Goal: Task Accomplishment & Management: Use online tool/utility

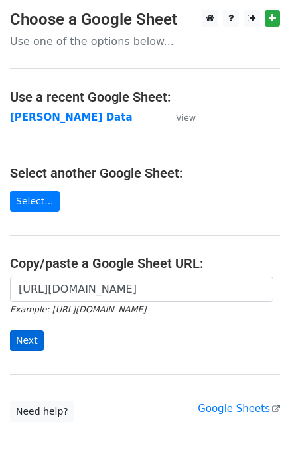
scroll to position [0, 396]
type input "https://docs.google.com/spreadsheets/d/1Ken92x-fsdBwPq8425uLzeon7QAVa5789UdLiBg…"
click at [25, 339] on input "Next" at bounding box center [27, 340] width 34 height 21
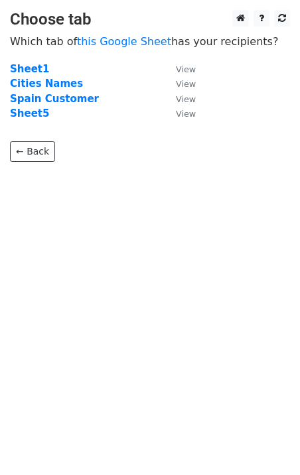
click at [36, 121] on p "← Back" at bounding box center [150, 141] width 280 height 40
click at [34, 115] on strong "Sheet5" at bounding box center [29, 113] width 39 height 12
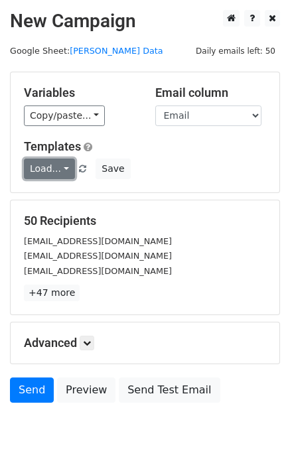
click at [38, 176] on link "Load..." at bounding box center [49, 168] width 51 height 21
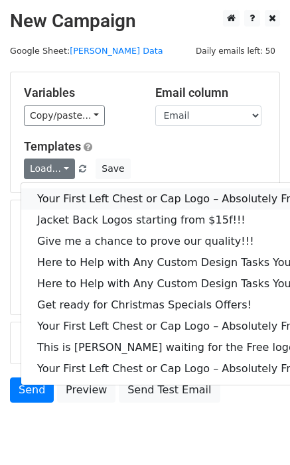
click at [58, 201] on link "Your First Left Chest or Cap Logo – Absolutely Free" at bounding box center [179, 198] width 316 height 21
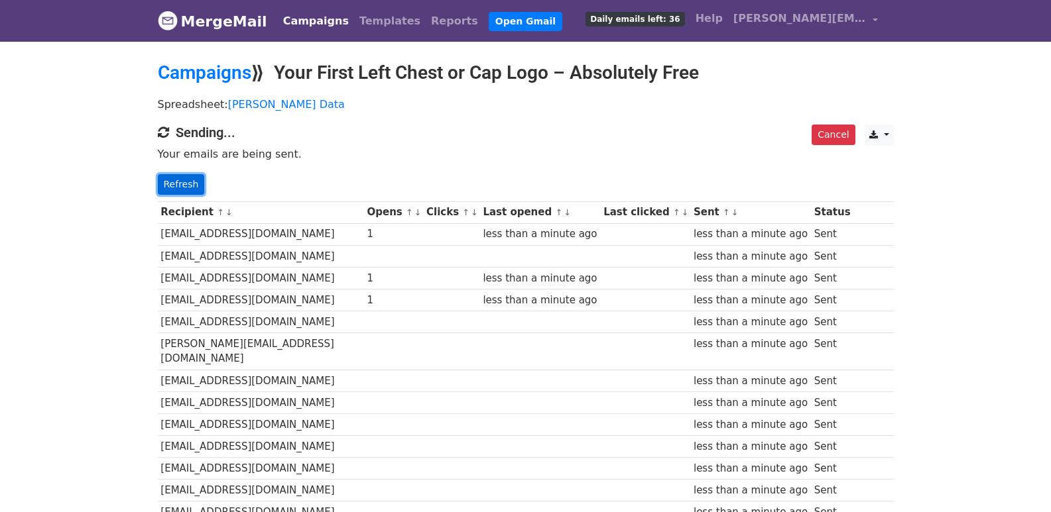
click at [184, 175] on link "Refresh" at bounding box center [181, 184] width 47 height 21
click at [188, 186] on link "Refresh" at bounding box center [181, 184] width 47 height 21
click at [176, 184] on link "Refresh" at bounding box center [181, 184] width 47 height 21
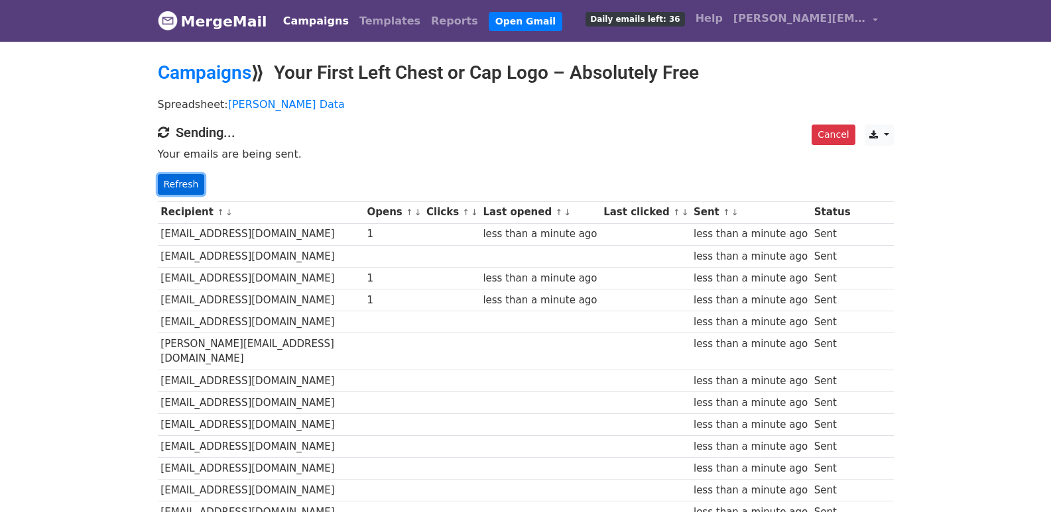
click at [176, 184] on link "Refresh" at bounding box center [181, 184] width 47 height 21
click at [175, 184] on link "Refresh" at bounding box center [181, 184] width 47 height 21
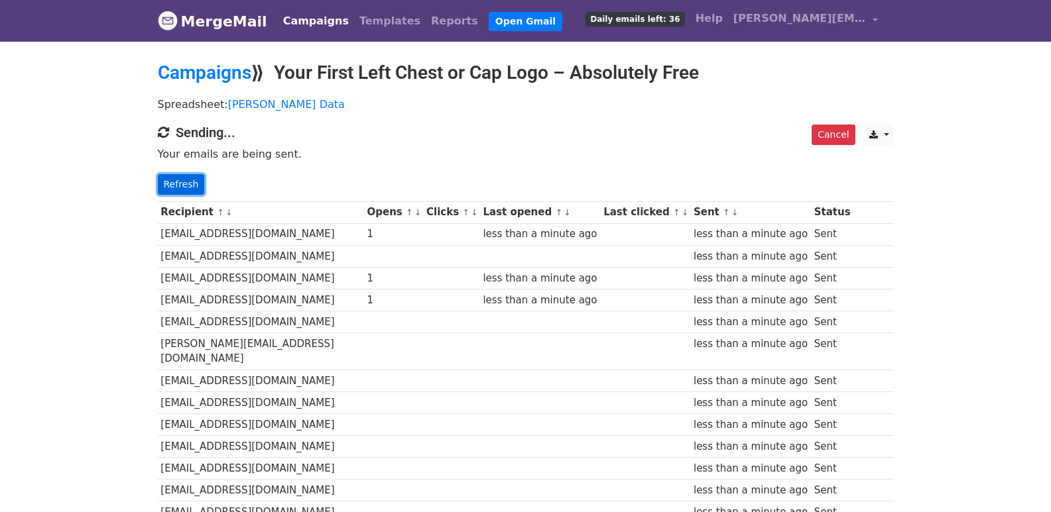
click at [175, 184] on link "Refresh" at bounding box center [181, 184] width 47 height 21
click at [176, 182] on link "Refresh" at bounding box center [181, 184] width 47 height 21
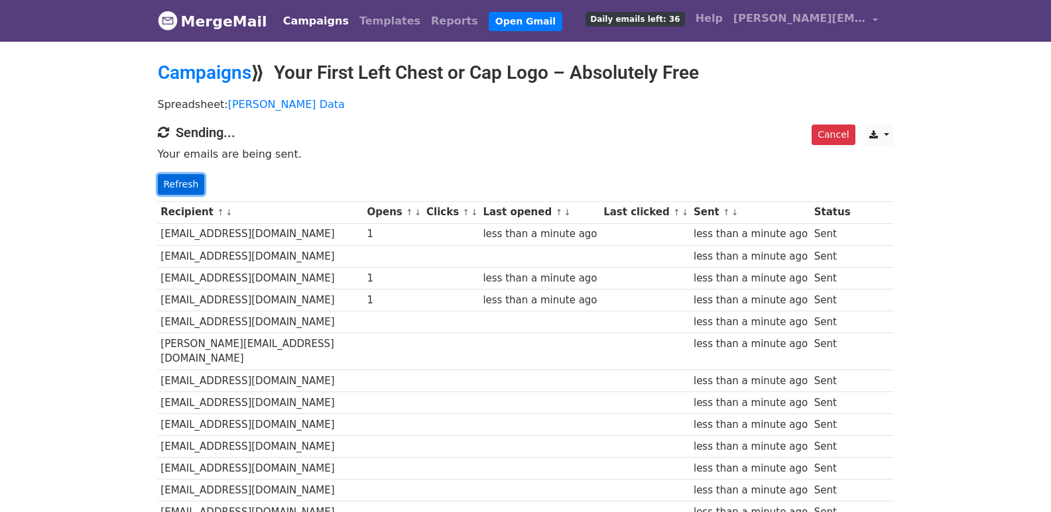
click at [176, 182] on link "Refresh" at bounding box center [181, 184] width 47 height 21
click at [206, 180] on p "Refresh" at bounding box center [526, 184] width 736 height 21
click at [192, 183] on link "Refresh" at bounding box center [181, 184] width 47 height 21
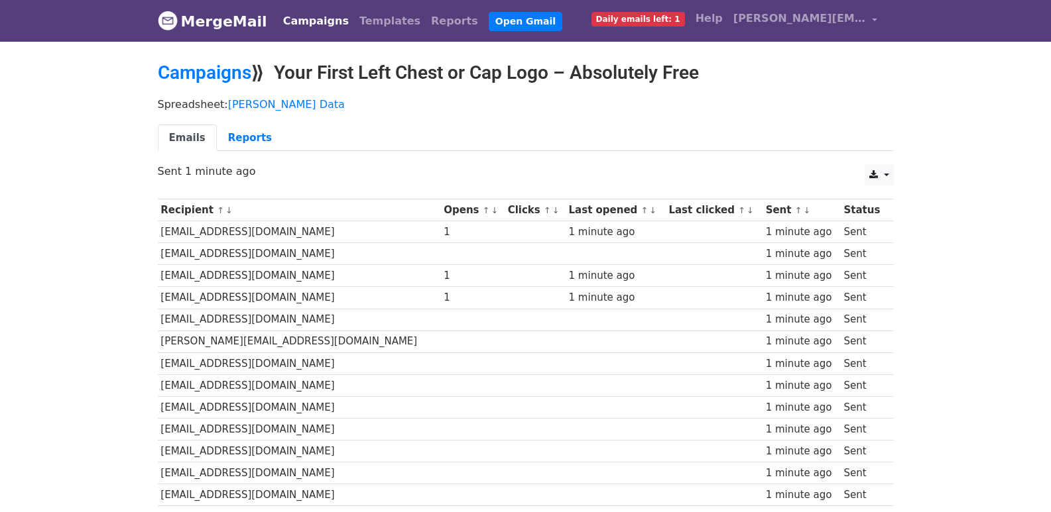
scroll to position [923, 0]
